Goal: Check status

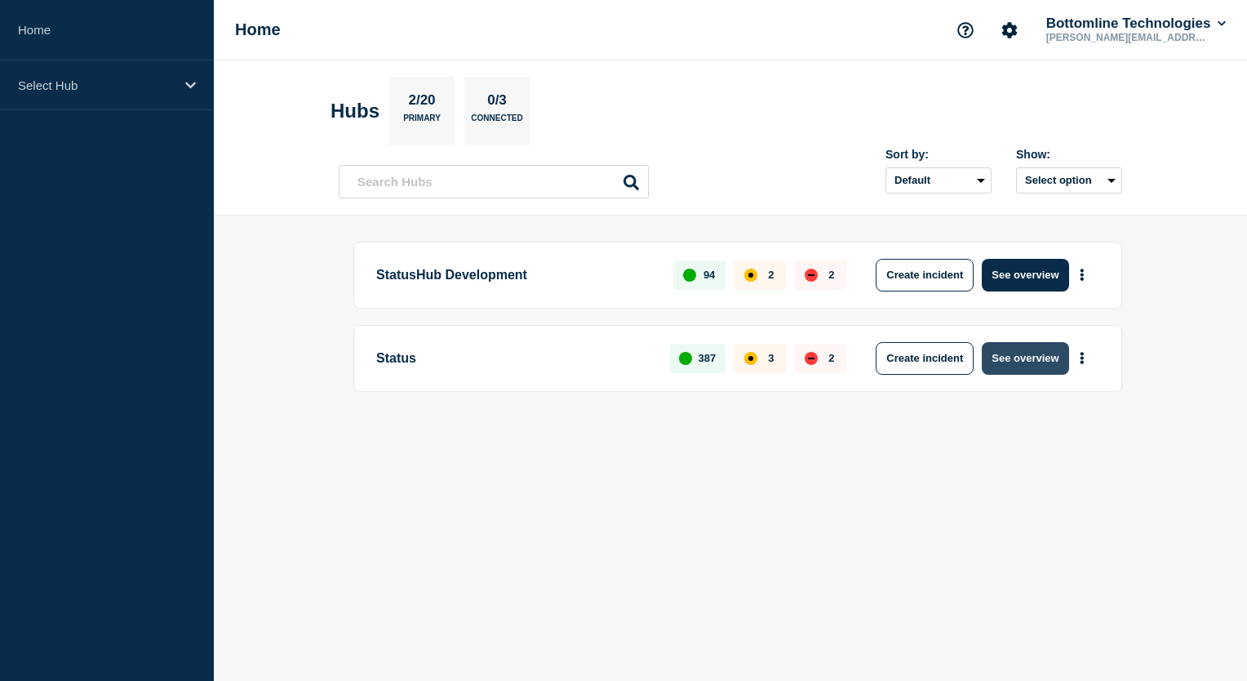
click at [1024, 365] on button "See overview" at bounding box center [1025, 358] width 87 height 33
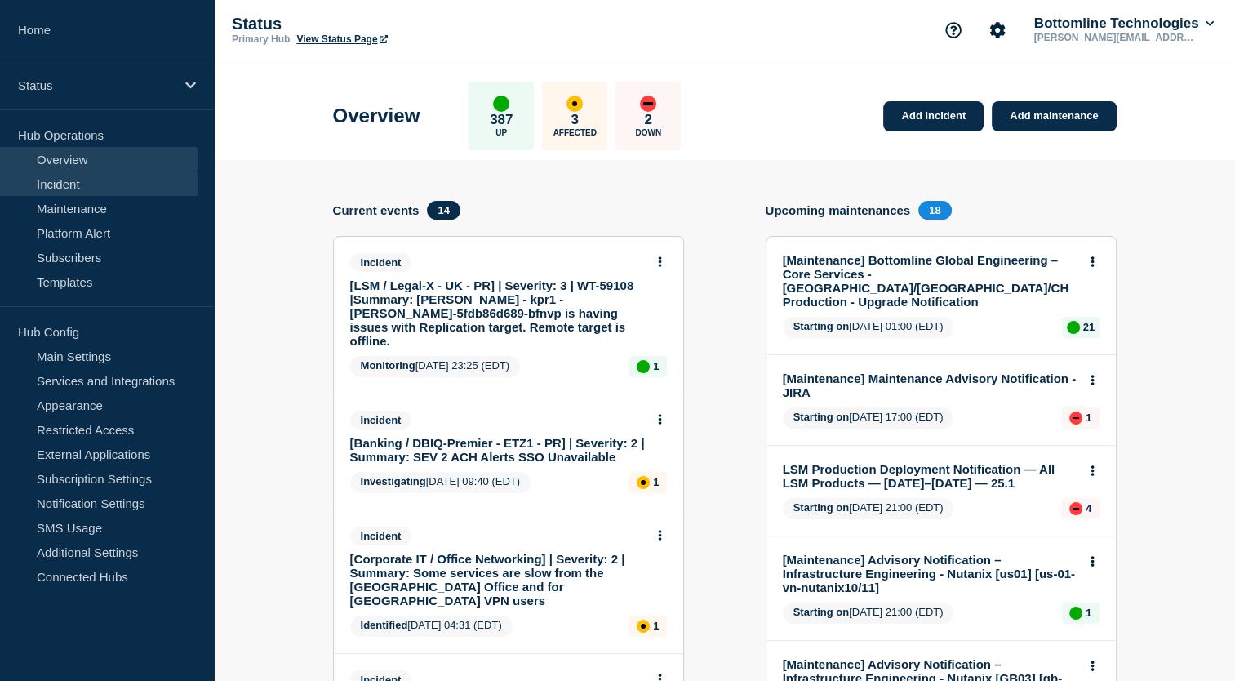
click at [69, 185] on link "Incident" at bounding box center [99, 183] width 198 height 24
